Goal: Transaction & Acquisition: Purchase product/service

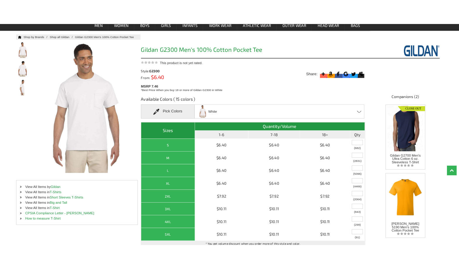
scroll to position [29, 0]
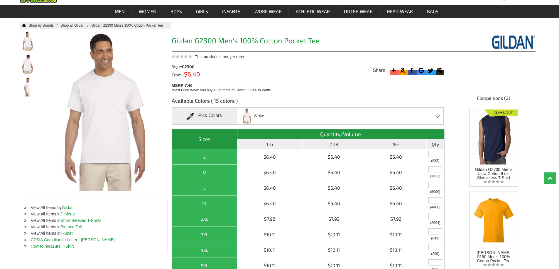
click at [216, 118] on div "Pick Colors" at bounding box center [204, 116] width 65 height 17
click at [191, 115] on span at bounding box center [192, 116] width 11 height 7
click at [436, 117] on span at bounding box center [438, 116] width 6 height 3
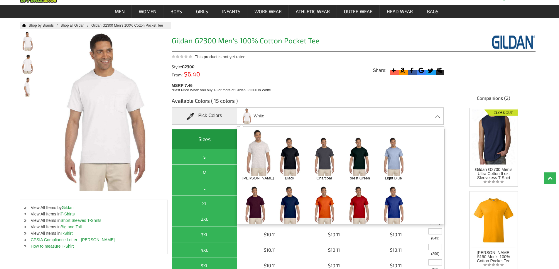
click at [360, 200] on img at bounding box center [358, 206] width 31 height 38
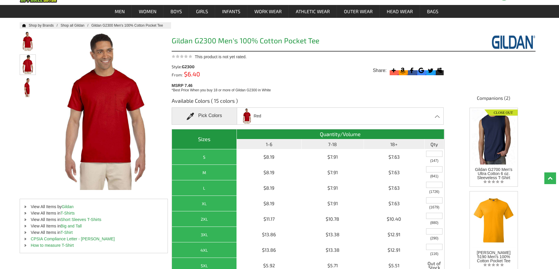
click at [28, 69] on img at bounding box center [28, 64] width 16 height 19
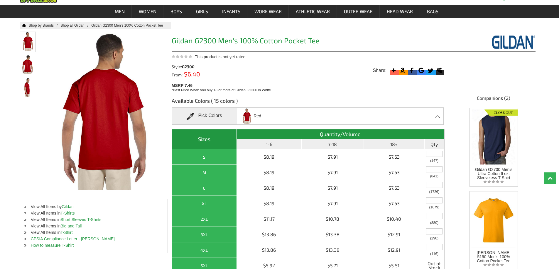
click at [29, 46] on img at bounding box center [28, 41] width 16 height 19
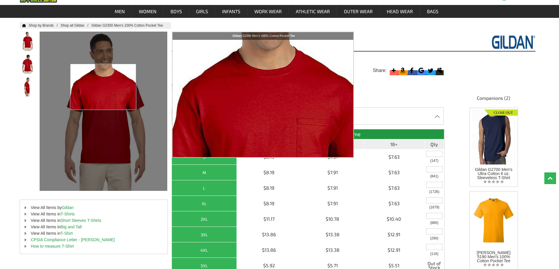
click at [103, 87] on div at bounding box center [103, 111] width 127 height 159
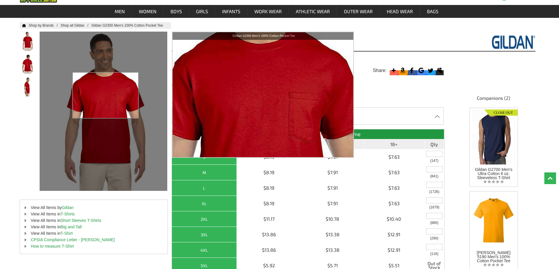
click at [106, 96] on div at bounding box center [103, 111] width 127 height 159
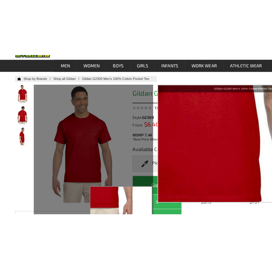
scroll to position [38, 0]
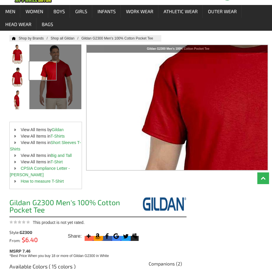
click at [44, 62] on div at bounding box center [92, 124] width 127 height 159
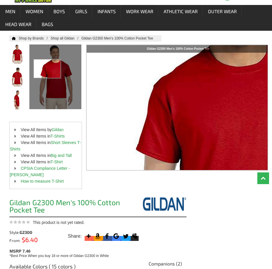
click at [47, 60] on div at bounding box center [92, 124] width 127 height 159
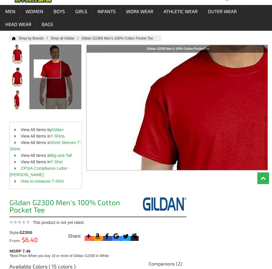
click at [47, 60] on div at bounding box center [92, 124] width 127 height 159
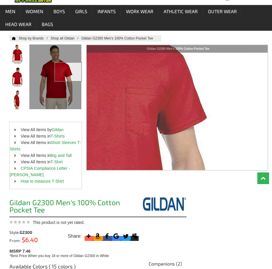
click at [145, 63] on div at bounding box center [92, 124] width 127 height 159
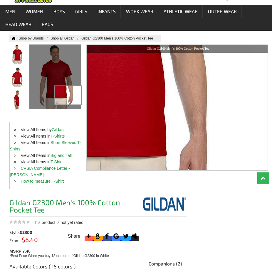
click at [133, 87] on div at bounding box center [92, 124] width 127 height 159
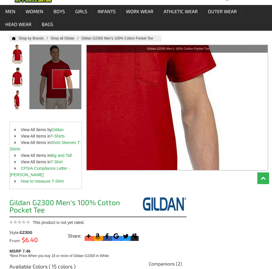
click at [66, 71] on div at bounding box center [92, 124] width 127 height 159
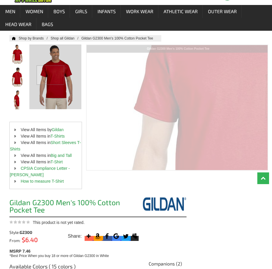
click at [50, 67] on div at bounding box center [92, 124] width 127 height 159
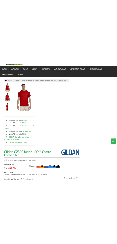
scroll to position [30, 0]
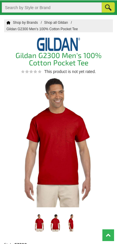
click at [66, 136] on div at bounding box center [67, 156] width 127 height 159
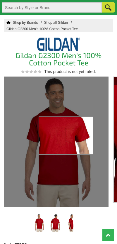
click at [62, 101] on div at bounding box center [67, 156] width 127 height 159
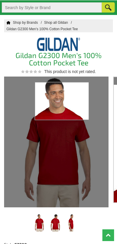
click at [36, 116] on div at bounding box center [67, 156] width 127 height 159
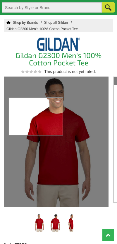
click at [55, 119] on div at bounding box center [67, 156] width 127 height 159
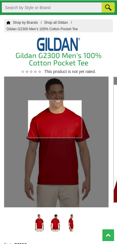
click at [59, 130] on div at bounding box center [67, 156] width 127 height 159
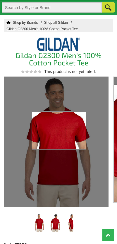
click at [58, 131] on div at bounding box center [67, 156] width 127 height 159
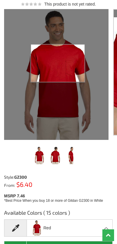
scroll to position [98, 0]
